Goal: Information Seeking & Learning: Learn about a topic

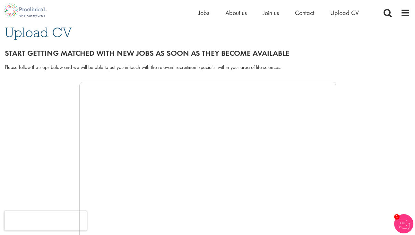
scroll to position [52, 0]
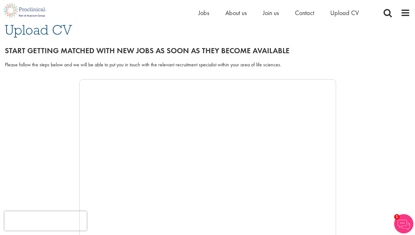
click at [349, 87] on div at bounding box center [208, 175] width 406 height 193
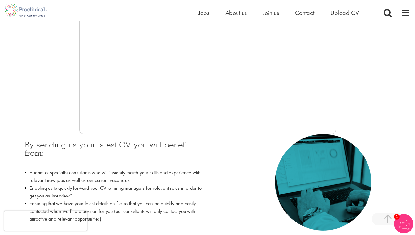
scroll to position [0, 0]
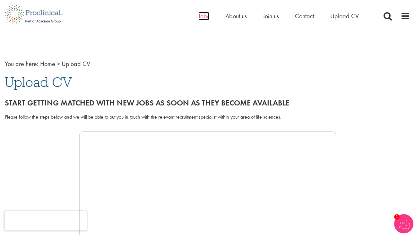
click at [203, 17] on span "Jobs" at bounding box center [203, 16] width 11 height 8
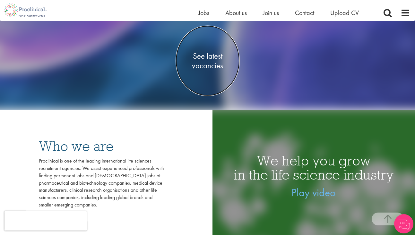
click at [221, 74] on link "See latest vacancies" at bounding box center [208, 61] width 64 height 71
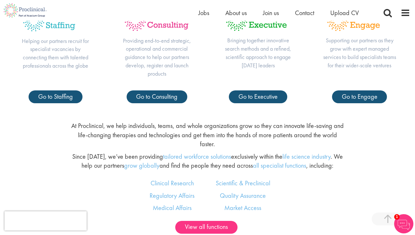
scroll to position [297, 0]
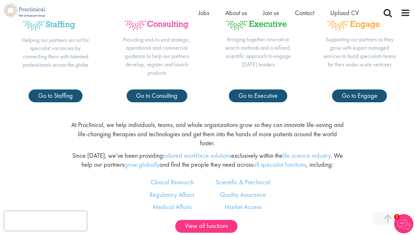
click at [166, 126] on p "At Proclinical, we help individuals, teams, and whole organizations grow so the…" at bounding box center [208, 134] width 274 height 28
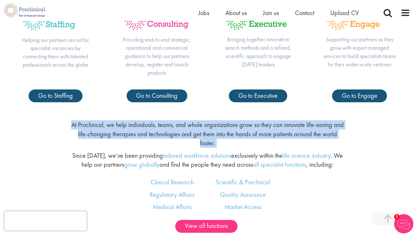
click at [150, 126] on p "At Proclinical, we help individuals, teams, and whole organizations grow so the…" at bounding box center [208, 134] width 274 height 28
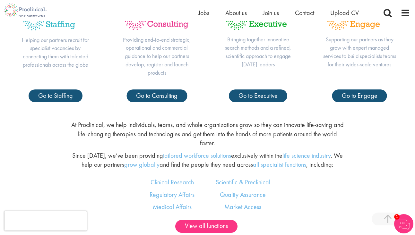
click at [150, 126] on p "At Proclinical, we help individuals, teams, and whole organizations grow so the…" at bounding box center [208, 134] width 274 height 28
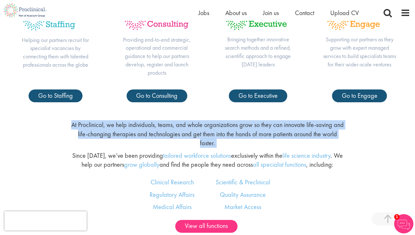
click at [124, 151] on p "Since 2005, we’ve been providing tailored workforce solutions exclusively withi…" at bounding box center [208, 160] width 274 height 18
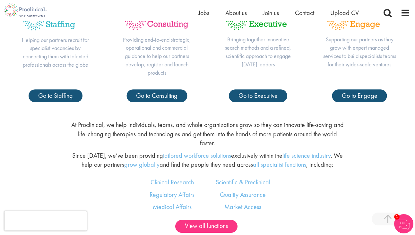
click at [124, 151] on p "Since 2005, we’ve been providing tailored workforce solutions exclusively withi…" at bounding box center [208, 160] width 274 height 18
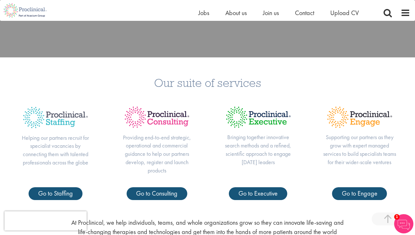
scroll to position [0, 0]
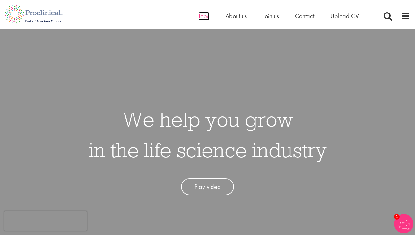
click at [203, 20] on span "Jobs" at bounding box center [203, 16] width 11 height 8
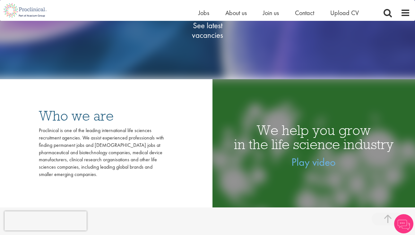
scroll to position [39, 0]
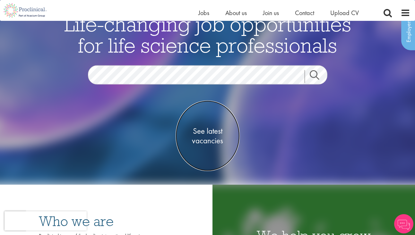
click at [203, 135] on span "See latest vacancies" at bounding box center [208, 136] width 64 height 19
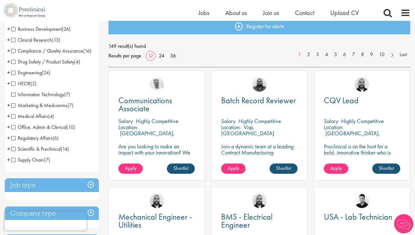
click at [33, 138] on span "Regulatory Affairs" at bounding box center [31, 138] width 41 height 7
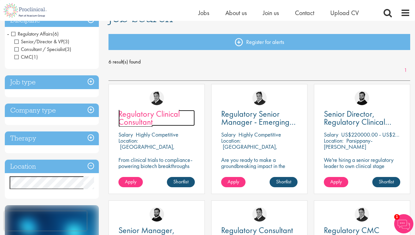
click at [151, 125] on span "Regulatory Clinical Consultant" at bounding box center [148, 118] width 61 height 19
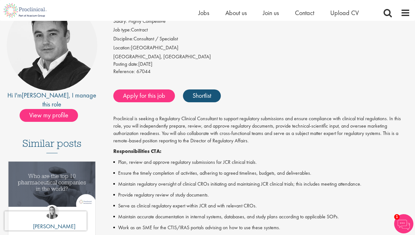
scroll to position [75, 0]
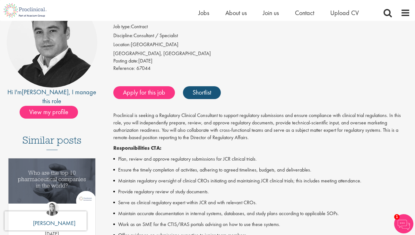
click at [175, 126] on p "Proclinical is seeking a Regulatory Clinical Consultant to support regulatory s…" at bounding box center [261, 126] width 297 height 29
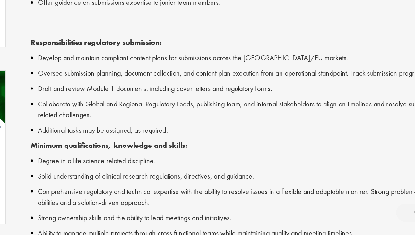
scroll to position [249, 0]
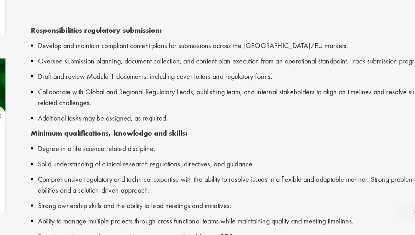
click at [165, 174] on li "Degree in a life science related discipline." at bounding box center [261, 174] width 297 height 8
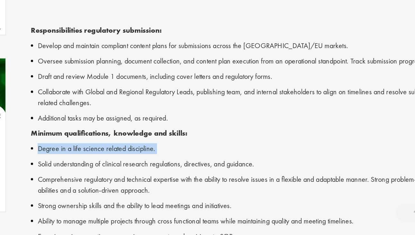
click at [158, 186] on li "Solid understanding of clinical research regulations, directives, and guidance." at bounding box center [261, 185] width 297 height 8
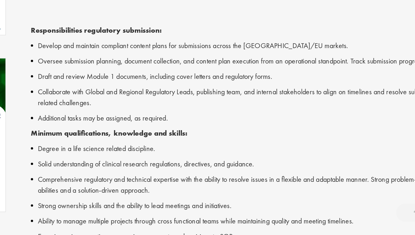
click at [158, 186] on li "Solid understanding of clinical research regulations, directives, and guidance." at bounding box center [261, 185] width 297 height 8
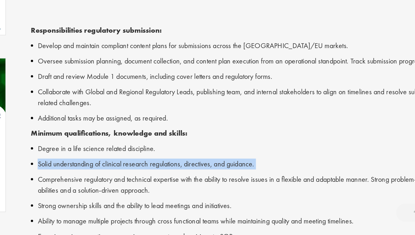
click at [151, 199] on li "Comprehensive regulatory and technical expertise with the ability to resolve is…" at bounding box center [261, 199] width 297 height 15
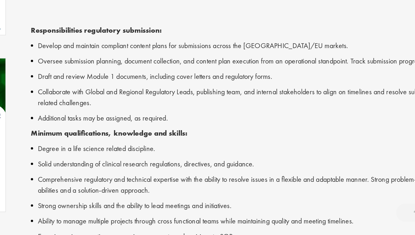
click at [151, 199] on li "Comprehensive regulatory and technical expertise with the ability to resolve is…" at bounding box center [261, 199] width 297 height 15
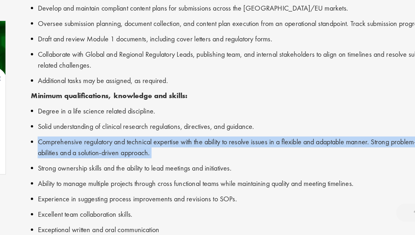
scroll to position [292, 0]
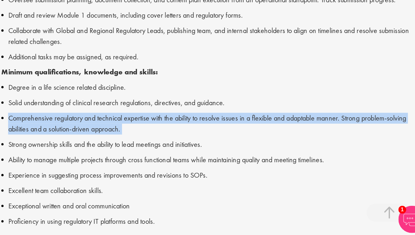
click at [192, 169] on li "Strong ownership skills and the ability to lead meetings and initiatives." at bounding box center [261, 171] width 297 height 8
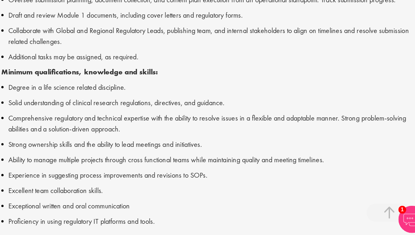
click at [192, 169] on li "Strong ownership skills and the ability to lead meetings and initiatives." at bounding box center [261, 171] width 297 height 8
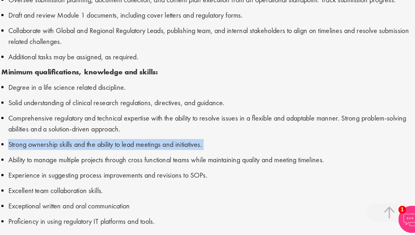
click at [182, 179] on li "Ability to manage multiple projects through cross functional teams while mainta…" at bounding box center [261, 182] width 297 height 8
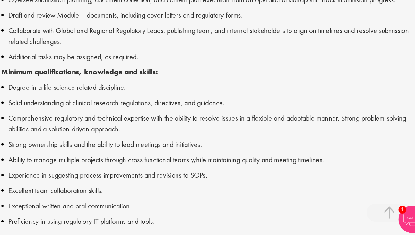
click at [182, 179] on li "Ability to manage multiple projects through cross functional teams while mainta…" at bounding box center [261, 182] width 297 height 8
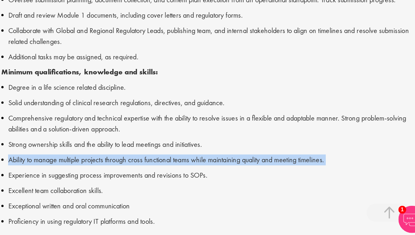
click at [170, 191] on li "Experience in suggesting process improvements and revisions to SOPs." at bounding box center [261, 193] width 297 height 8
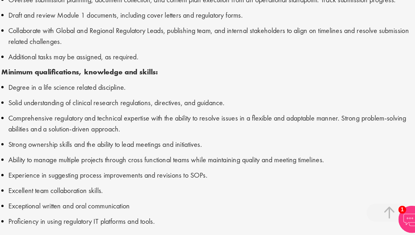
click at [170, 191] on li "Experience in suggesting process improvements and revisions to SOPs." at bounding box center [261, 193] width 297 height 8
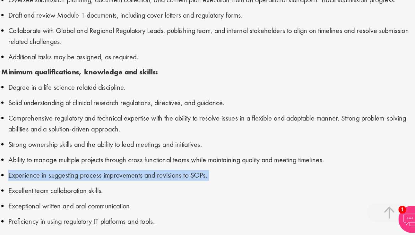
click at [166, 205] on li "Excellent team collaboration skills." at bounding box center [261, 204] width 297 height 8
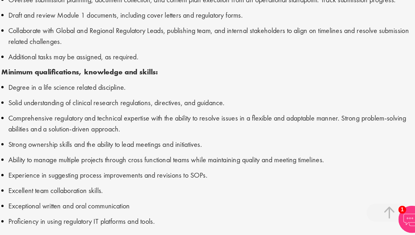
click at [166, 205] on li "Excellent team collaboration skills." at bounding box center [261, 204] width 297 height 8
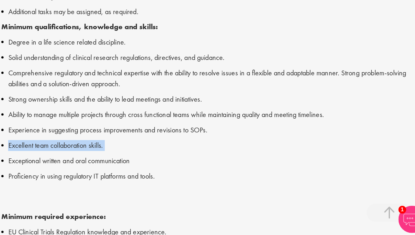
click at [196, 193] on li "Proficiency in using regulatory IT platforms and tools." at bounding box center [261, 194] width 297 height 8
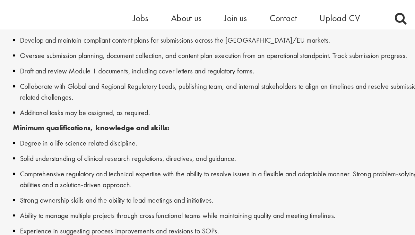
scroll to position [320, 0]
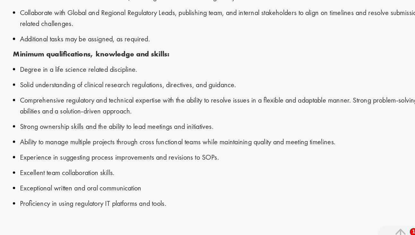
click at [170, 156] on li "Ability to manage multiple projects through cross functional teams while mainta…" at bounding box center [261, 154] width 297 height 8
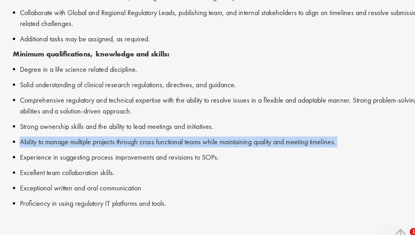
click at [170, 156] on li "Ability to manage multiple projects through cross functional teams while mainta…" at bounding box center [261, 154] width 297 height 8
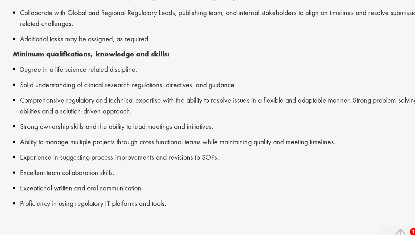
click at [170, 156] on li "Ability to manage multiple projects through cross functional teams while mainta…" at bounding box center [261, 154] width 297 height 8
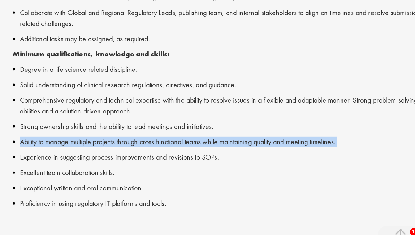
click at [170, 156] on li "Ability to manage multiple projects through cross functional teams while mainta…" at bounding box center [261, 154] width 297 height 8
click at [166, 144] on li "Strong ownership skills and the ability to lead meetings and initiatives." at bounding box center [261, 143] width 297 height 8
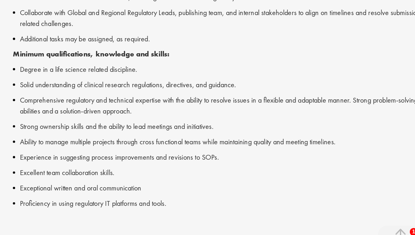
click at [166, 144] on li "Strong ownership skills and the ability to lead meetings and initiatives." at bounding box center [261, 143] width 297 height 8
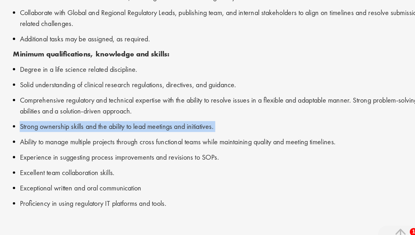
click at [164, 128] on li "Comprehensive regulatory and technical expertise with the ability to resolve is…" at bounding box center [261, 127] width 297 height 15
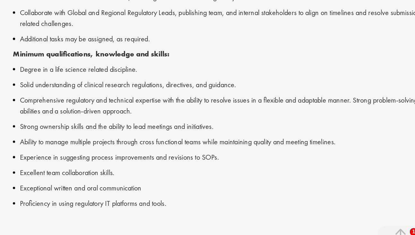
click at [164, 128] on li "Comprehensive regulatory and technical expertise with the ability to resolve is…" at bounding box center [261, 127] width 297 height 15
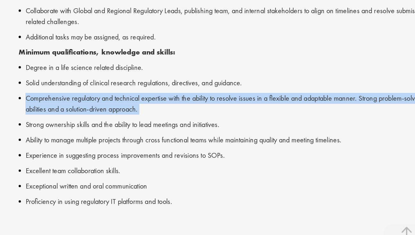
click at [169, 111] on li "Solid understanding of clinical research regulations, directives, and guidance." at bounding box center [261, 113] width 297 height 8
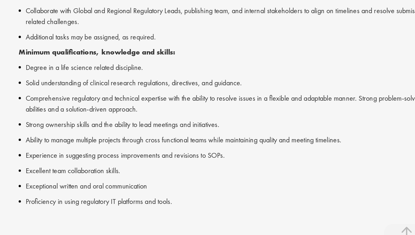
click at [169, 111] on li "Solid understanding of clinical research regulations, directives, and guidance." at bounding box center [261, 113] width 297 height 8
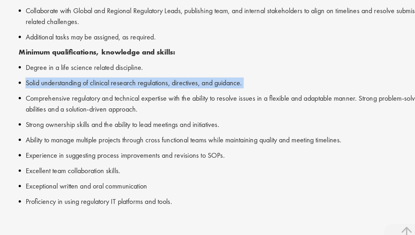
click at [160, 100] on li "Degree in a life science related discipline." at bounding box center [261, 102] width 297 height 8
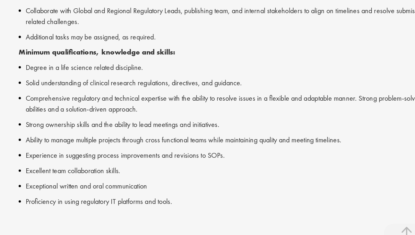
click at [160, 100] on li "Degree in a life science related discipline." at bounding box center [261, 102] width 297 height 8
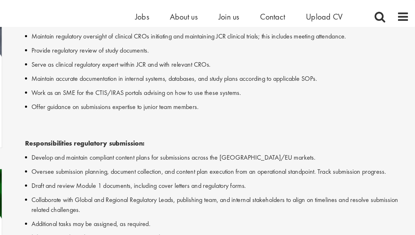
scroll to position [222, 0]
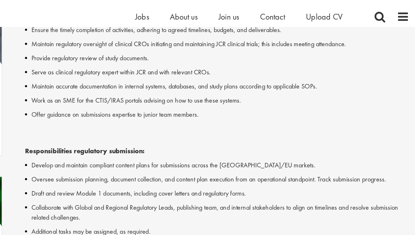
click at [158, 89] on li "Offer guidance on submissions expertise to junior team members." at bounding box center [261, 89] width 297 height 8
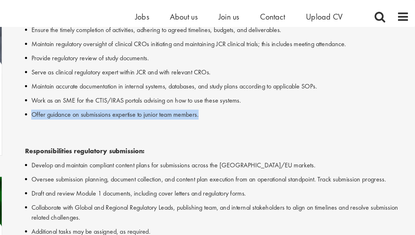
click at [138, 85] on li "Offer guidance on submissions expertise to junior team members." at bounding box center [261, 89] width 297 height 8
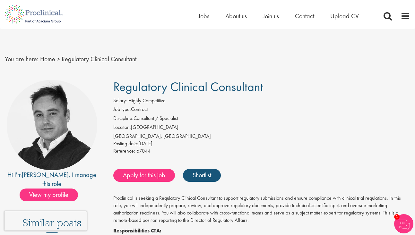
scroll to position [0, 0]
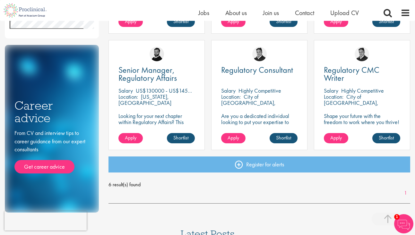
scroll to position [219, 0]
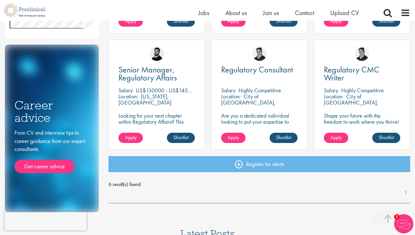
click at [253, 78] on div "Regulatory Consultant" at bounding box center [259, 74] width 76 height 17
click at [255, 64] on div "Regulatory Consultant Salary Highly Competitive Location: City of London, Engla…" at bounding box center [259, 95] width 96 height 110
click at [263, 69] on span "Regulatory Consultant" at bounding box center [257, 69] width 72 height 11
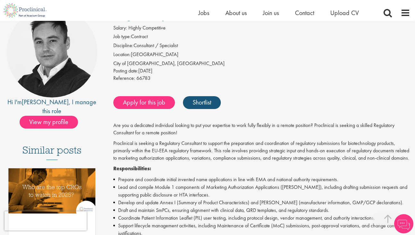
scroll to position [100, 0]
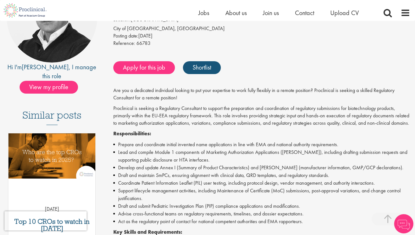
click at [155, 149] on li "Prepare and coordinate initial invented name applications in line with EMA and …" at bounding box center [261, 145] width 297 height 8
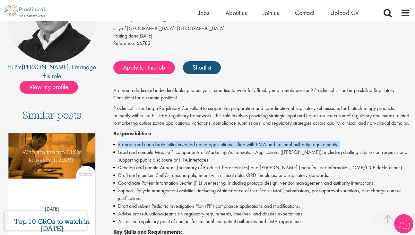
click at [162, 159] on li "Lead and compile Module 1 components of Marketing Authorization Applications ([…" at bounding box center [261, 156] width 297 height 15
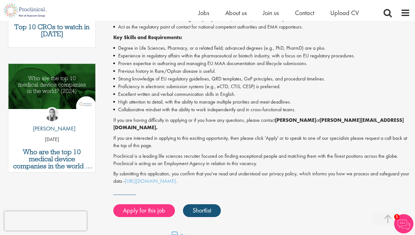
scroll to position [295, 0]
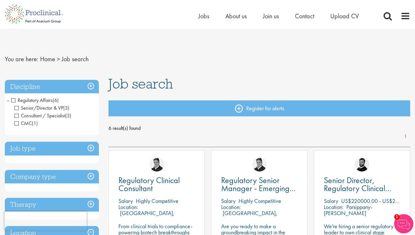
click at [13, 102] on span "Regulatory Affairs" at bounding box center [31, 100] width 41 height 7
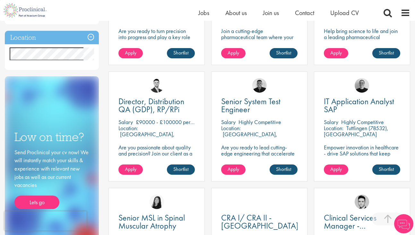
scroll to position [307, 0]
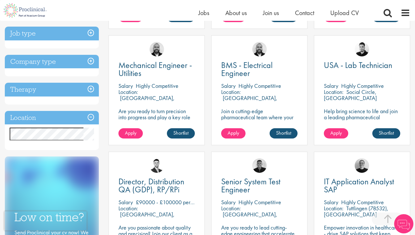
scroll to position [227, 0]
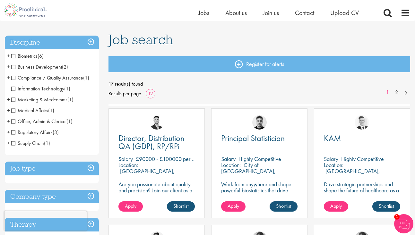
scroll to position [35, 0]
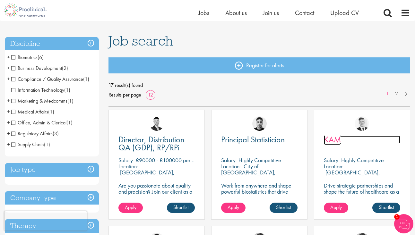
click at [333, 141] on span "KAM" at bounding box center [332, 139] width 17 height 11
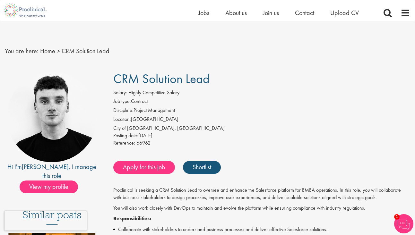
scroll to position [52, 0]
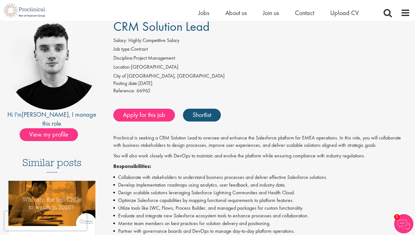
click at [263, 153] on p "You will also work closely with DevOps to maintain and evolve the platform whil…" at bounding box center [261, 156] width 297 height 7
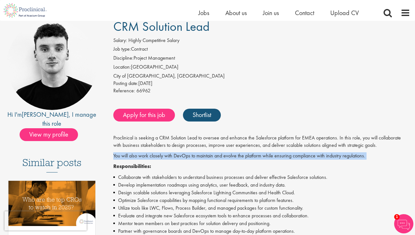
click at [244, 144] on p "Proclinical is seeking a CRM Solution Lead to oversee and enhance the Salesforc…" at bounding box center [261, 142] width 297 height 15
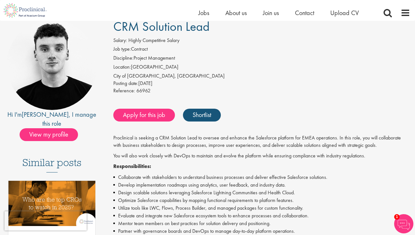
click at [244, 144] on p "Proclinical is seeking a CRM Solution Lead to oversee and enhance the Salesforc…" at bounding box center [261, 142] width 297 height 15
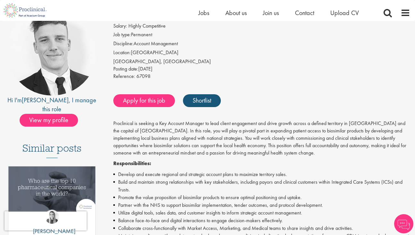
click at [236, 128] on p "Proclinical is seeking a Key Account Manager to lead client engagement and driv…" at bounding box center [261, 138] width 297 height 37
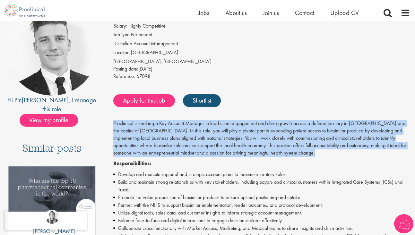
click at [179, 128] on p "Proclinical is seeking a Key Account Manager to lead client engagement and driv…" at bounding box center [261, 138] width 297 height 37
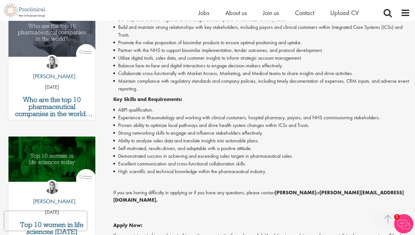
scroll to position [223, 0]
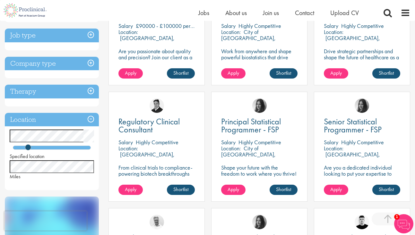
scroll to position [146, 0]
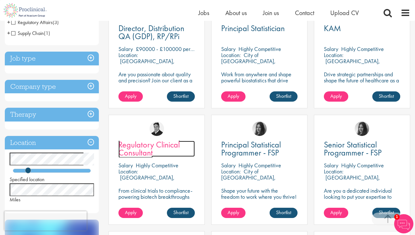
click at [145, 151] on span "Regulatory Clinical Consultant" at bounding box center [148, 148] width 61 height 19
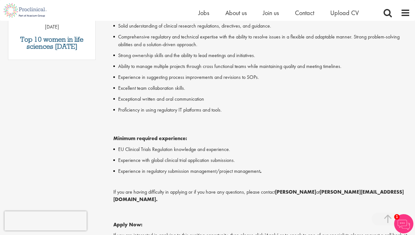
scroll to position [421, 0]
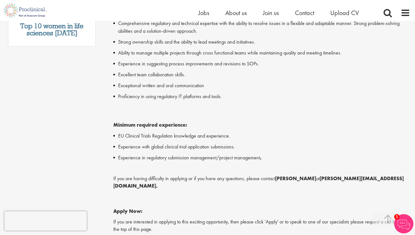
click at [161, 132] on li "EU Clinical Trials Regulation knowledge and experience." at bounding box center [261, 136] width 297 height 8
click at [156, 135] on li "EU Clinical Trials Regulation knowledge and experience." at bounding box center [261, 136] width 297 height 8
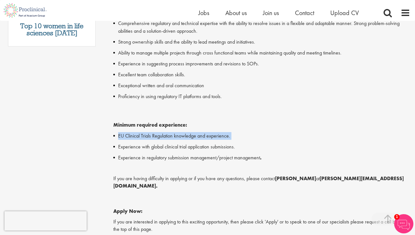
click at [143, 146] on li "Experience with global clinical trial application submissions." at bounding box center [261, 147] width 297 height 8
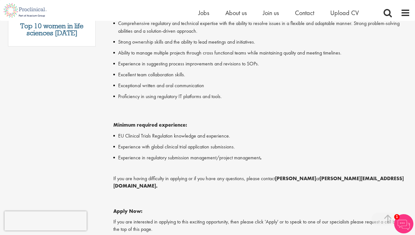
click at [143, 146] on li "Experience with global clinical trial application submissions." at bounding box center [261, 147] width 297 height 8
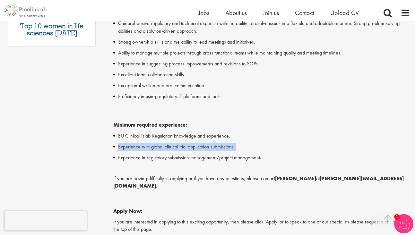
click at [141, 162] on div "Proclinical is seeking a Regulatory Clinical Consultant to support regulatory s…" at bounding box center [261, 17] width 297 height 503
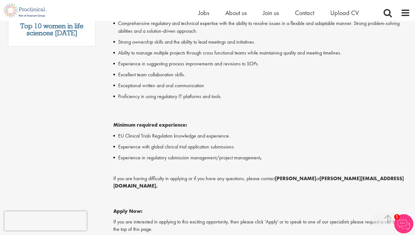
click at [141, 162] on div "Proclinical is seeking a Regulatory Clinical Consultant to support regulatory s…" at bounding box center [261, 17] width 297 height 503
